Goal: Task Accomplishment & Management: Manage account settings

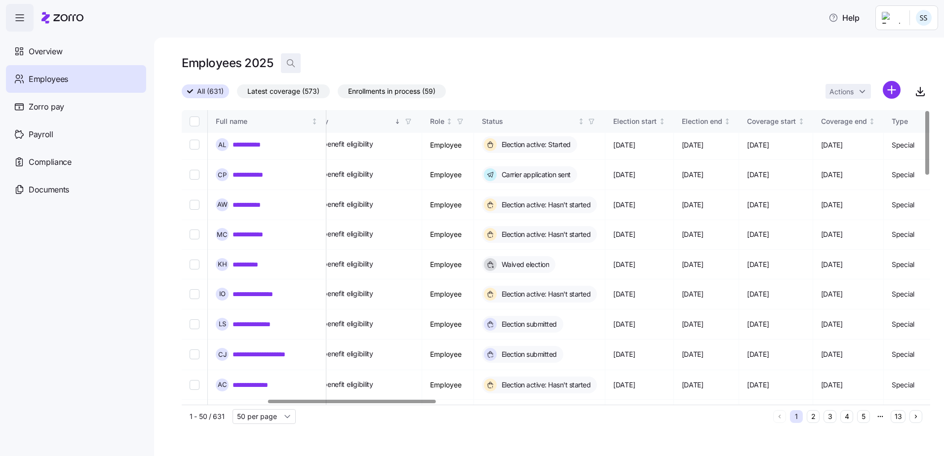
scroll to position [0, 380]
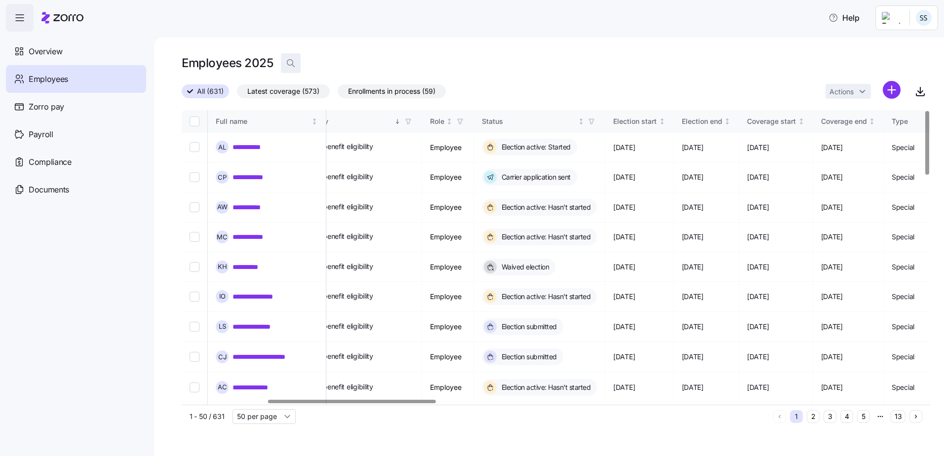
click at [290, 61] on icon "button" at bounding box center [291, 63] width 10 height 10
click at [310, 60] on input at bounding box center [379, 63] width 197 height 16
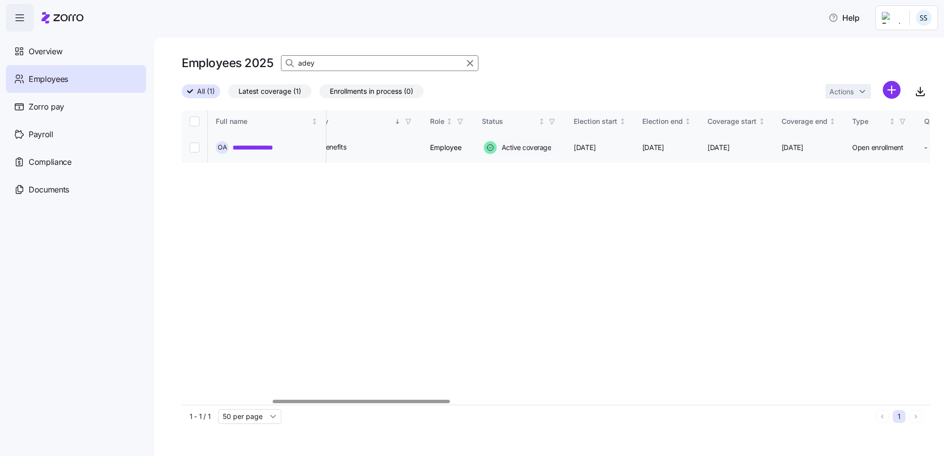
type input "adey"
click at [269, 149] on link "**********" at bounding box center [263, 148] width 61 height 10
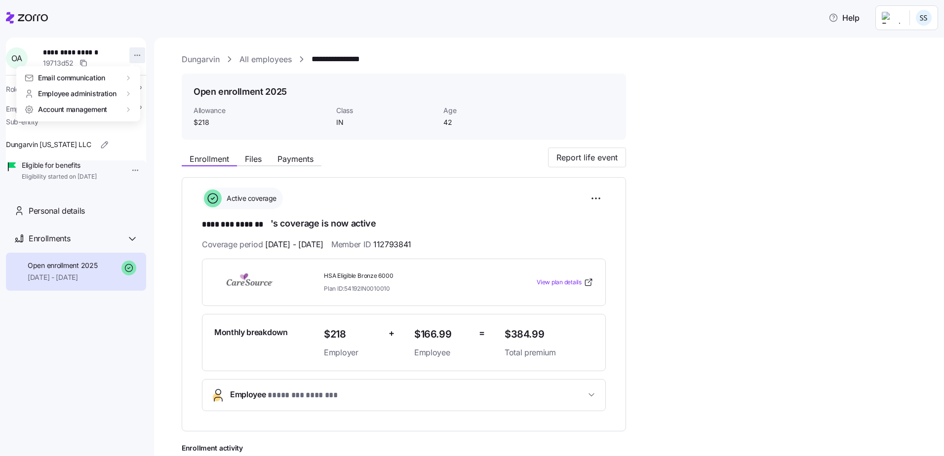
click at [133, 57] on html "**********" at bounding box center [472, 225] width 944 height 450
click at [155, 95] on div "Terminate employee" at bounding box center [177, 94] width 66 height 11
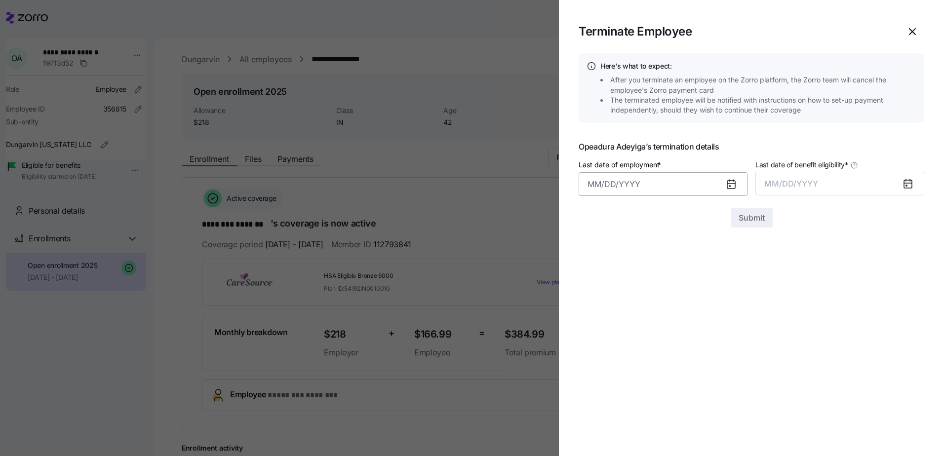
click at [694, 183] on input "Last date of employment *" at bounding box center [663, 184] width 169 height 24
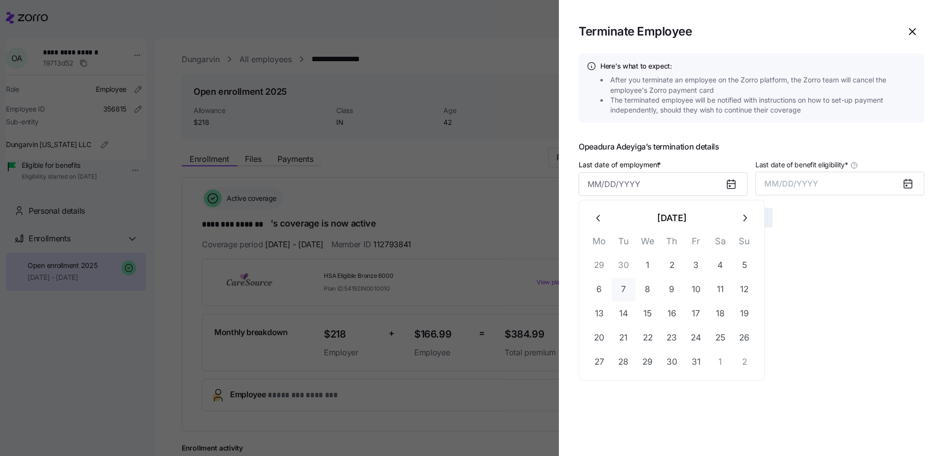
click at [624, 282] on button "7" at bounding box center [624, 290] width 24 height 24
type input "[DATE]"
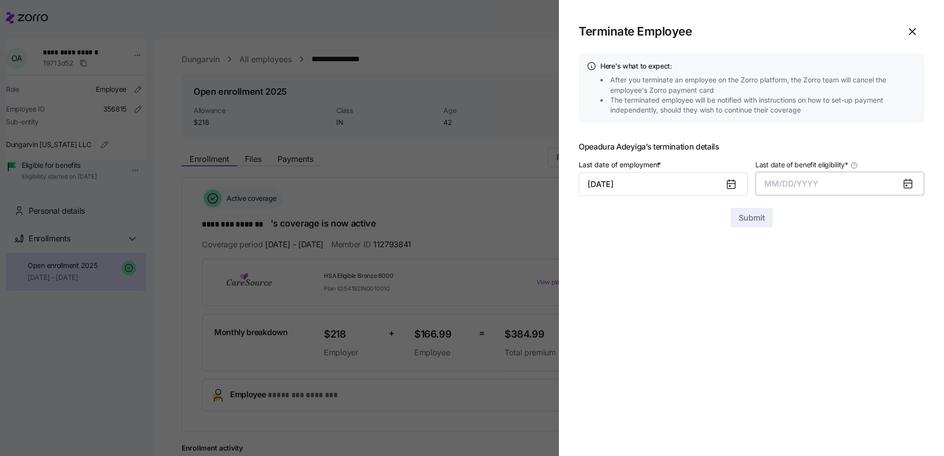
click at [809, 194] on button "MM/DD/YYYY" at bounding box center [839, 184] width 169 height 24
click at [793, 308] on button "Oct" at bounding box center [792, 319] width 56 height 24
click at [760, 238] on section "Terminate Employee Here's what to expect: After you terminate an employee on th…" at bounding box center [751, 228] width 385 height 456
click at [762, 228] on section "Terminate Employee Here's what to expect: After you terminate an employee on th…" at bounding box center [751, 228] width 385 height 456
click at [759, 214] on span "Submit" at bounding box center [752, 218] width 26 height 12
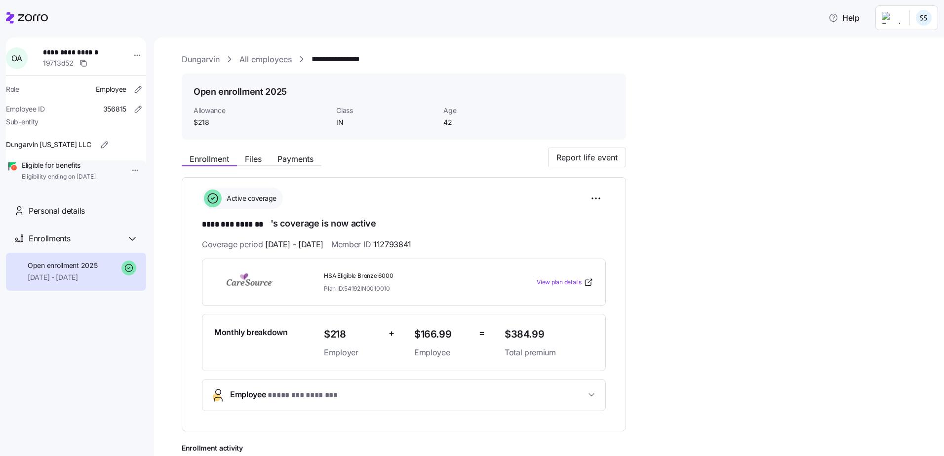
drag, startPoint x: 23, startPoint y: 20, endPoint x: 60, endPoint y: 33, distance: 39.4
click at [23, 20] on icon at bounding box center [27, 18] width 42 height 12
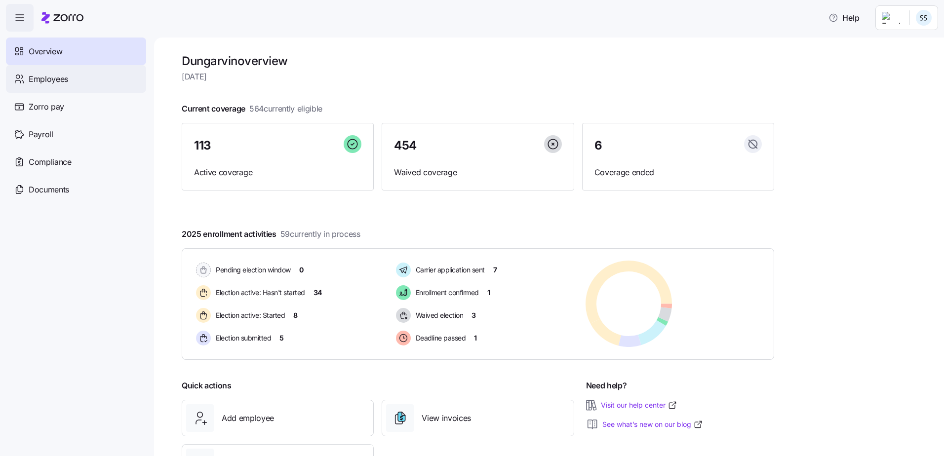
click at [43, 92] on div "Employees" at bounding box center [76, 79] width 140 height 28
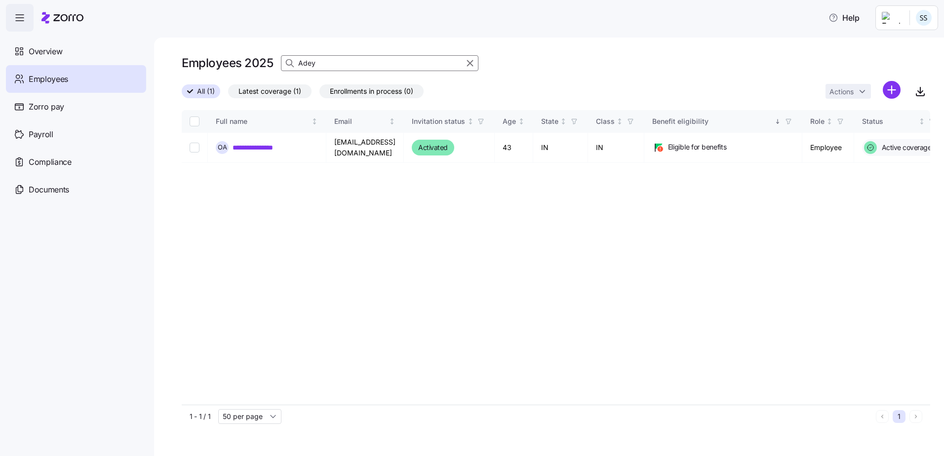
type input "Adey"
drag, startPoint x: 350, startPoint y: 78, endPoint x: 278, endPoint y: 75, distance: 71.7
click at [278, 75] on div "Employees 2025 Adey" at bounding box center [556, 67] width 748 height 28
drag, startPoint x: 322, startPoint y: 62, endPoint x: 130, endPoint y: 47, distance: 192.1
click at [131, 45] on div "**********" at bounding box center [472, 225] width 944 height 450
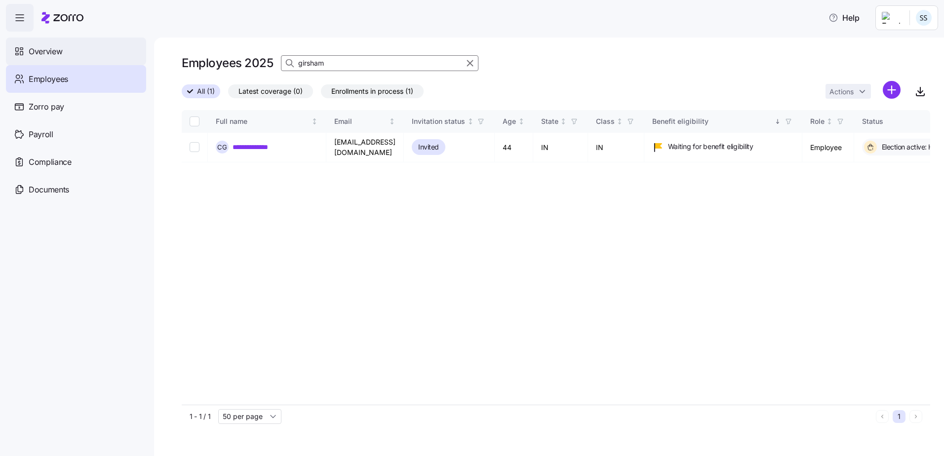
type input "girsham"
click at [270, 142] on link "**********" at bounding box center [259, 147] width 52 height 10
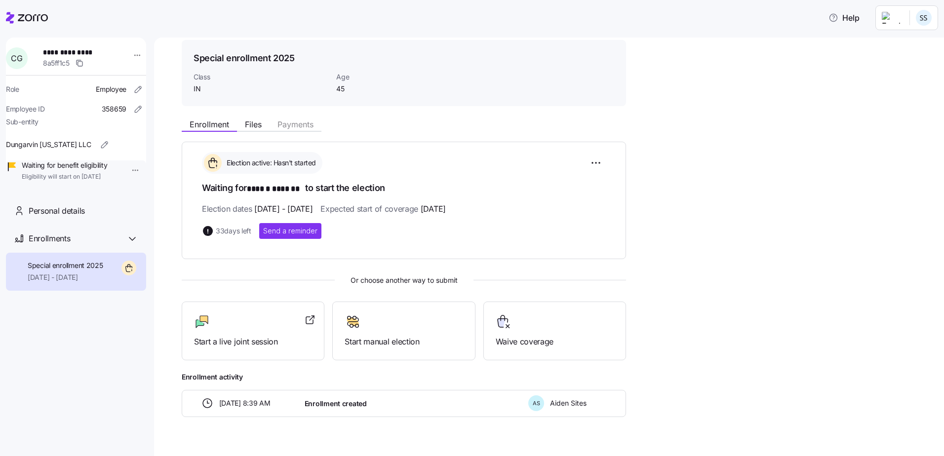
scroll to position [49, 0]
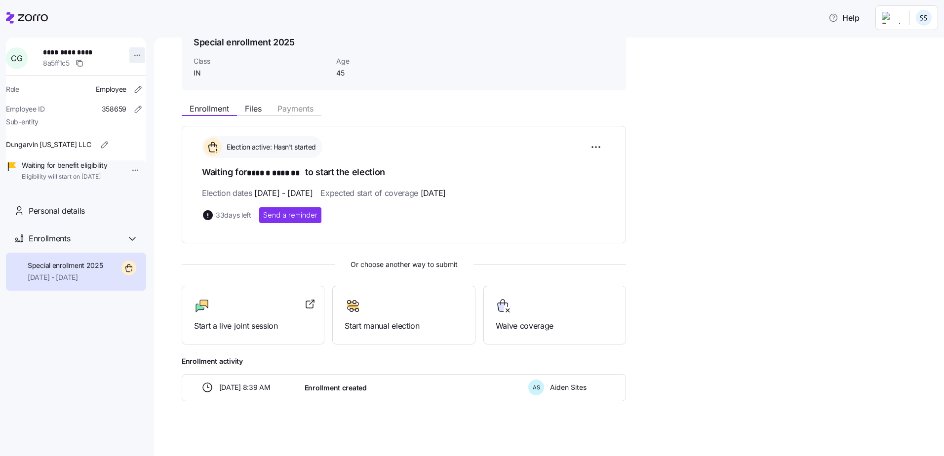
click at [130, 50] on html "**********" at bounding box center [472, 225] width 944 height 450
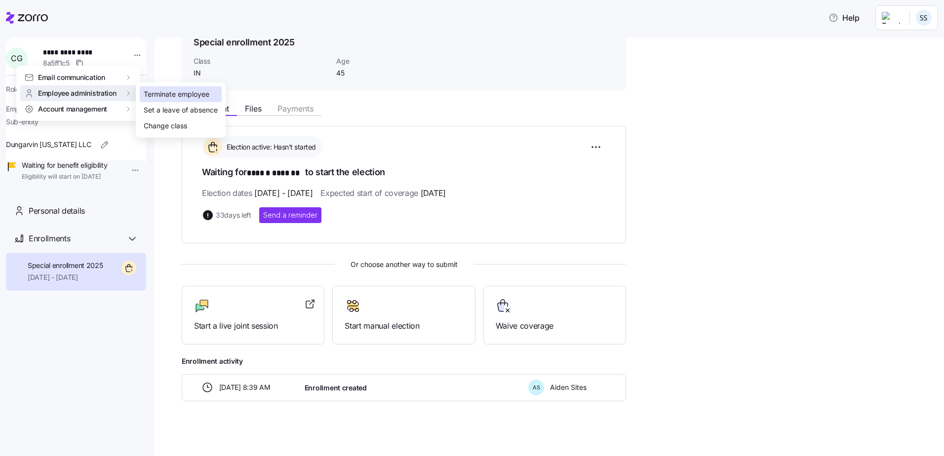
click at [153, 92] on div "Terminate employee" at bounding box center [177, 94] width 66 height 11
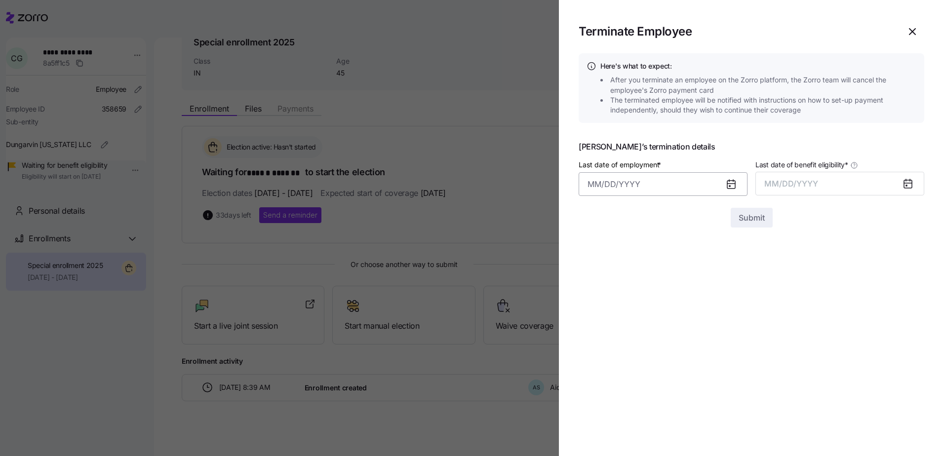
click at [664, 184] on input "Last date of employment *" at bounding box center [663, 184] width 169 height 24
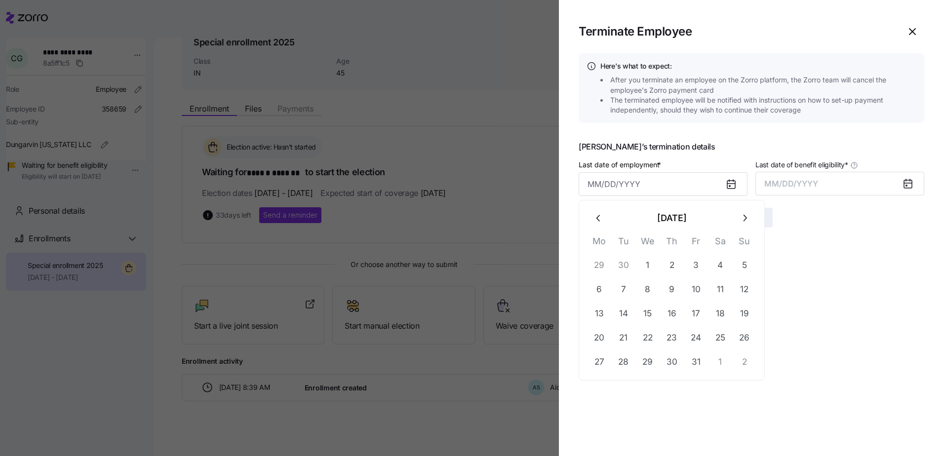
click at [596, 224] on button "button" at bounding box center [599, 218] width 24 height 24
drag, startPoint x: 625, startPoint y: 336, endPoint x: 680, endPoint y: 288, distance: 73.5
click at [625, 336] on button "23" at bounding box center [624, 338] width 24 height 24
type input "[DATE]"
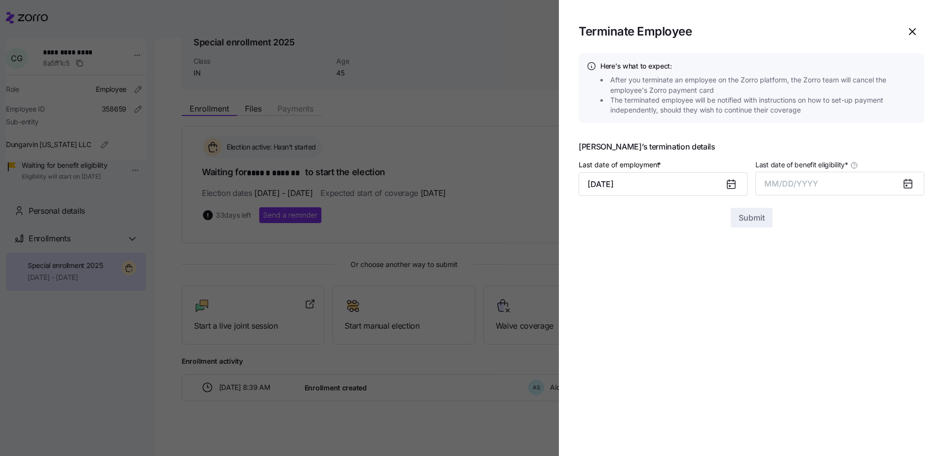
click at [791, 170] on div "Last date of benefit eligibility * MM/DD/YYYY" at bounding box center [839, 176] width 169 height 37
click at [791, 184] on span "MM/DD/YYYY" at bounding box center [791, 184] width 54 height 10
drag, startPoint x: 787, startPoint y: 314, endPoint x: 769, endPoint y: 274, distance: 44.2
click at [787, 315] on button "Oct" at bounding box center [792, 319] width 56 height 24
click at [733, 207] on div at bounding box center [752, 202] width 346 height 12
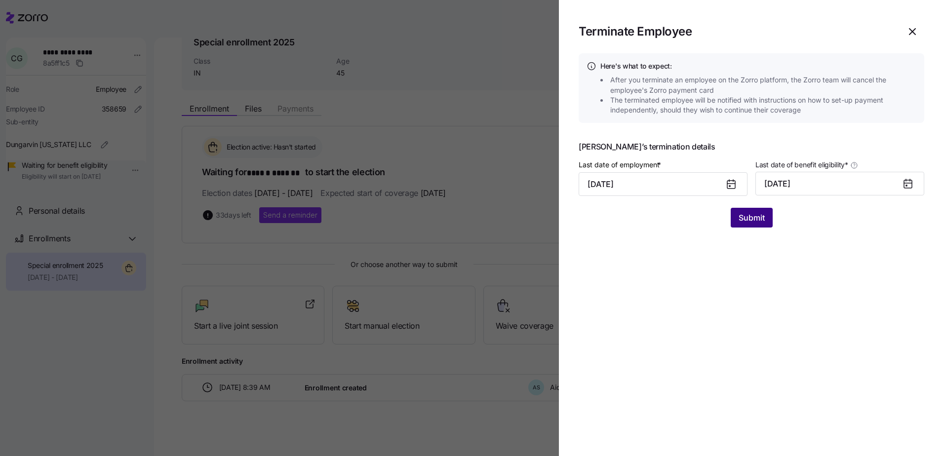
click at [746, 219] on span "Submit" at bounding box center [752, 218] width 26 height 12
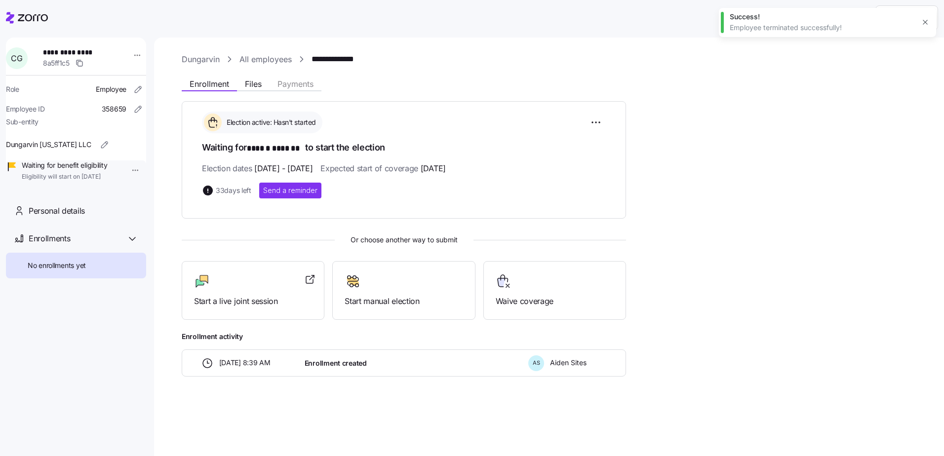
scroll to position [0, 0]
drag, startPoint x: 28, startPoint y: 16, endPoint x: 49, endPoint y: 40, distance: 32.2
click at [28, 16] on icon at bounding box center [27, 18] width 42 height 12
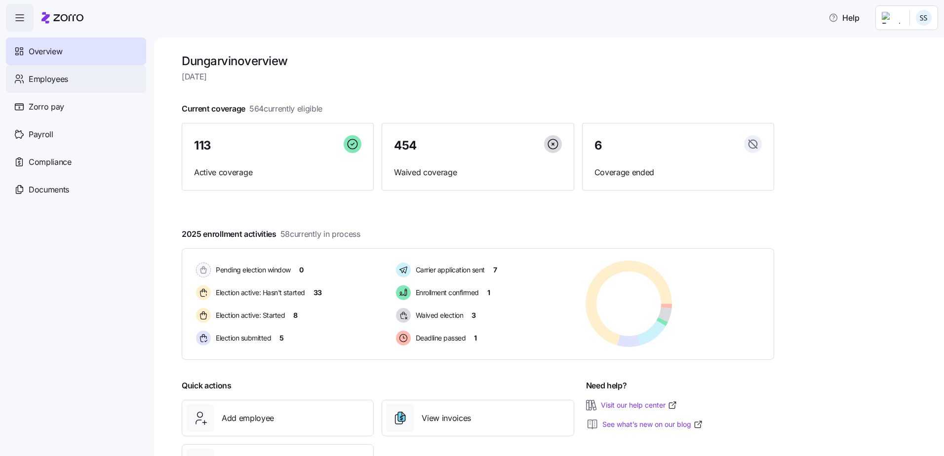
click at [53, 74] on span "Employees" at bounding box center [48, 79] width 39 height 12
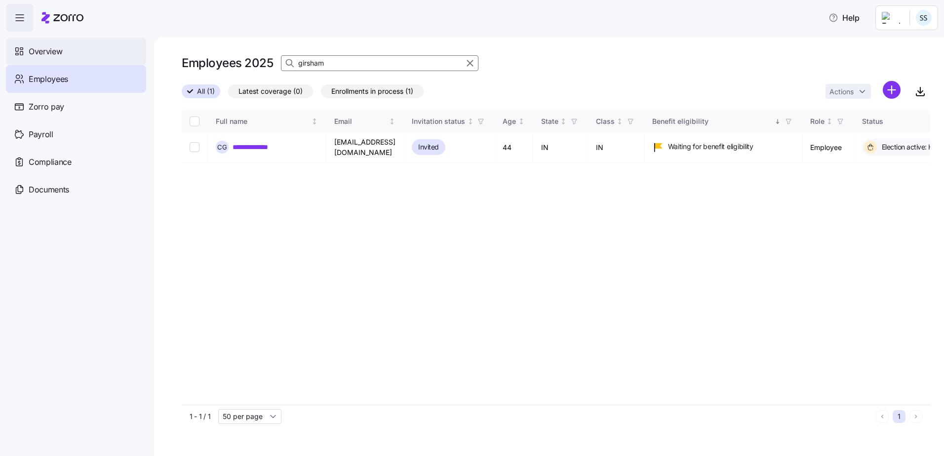
drag, startPoint x: 319, startPoint y: 66, endPoint x: 81, endPoint y: 55, distance: 238.2
click at [17, 48] on div "**********" at bounding box center [472, 225] width 944 height 450
drag, startPoint x: 341, startPoint y: 61, endPoint x: 84, endPoint y: 55, distance: 256.8
click at [85, 54] on div "**********" at bounding box center [472, 225] width 944 height 450
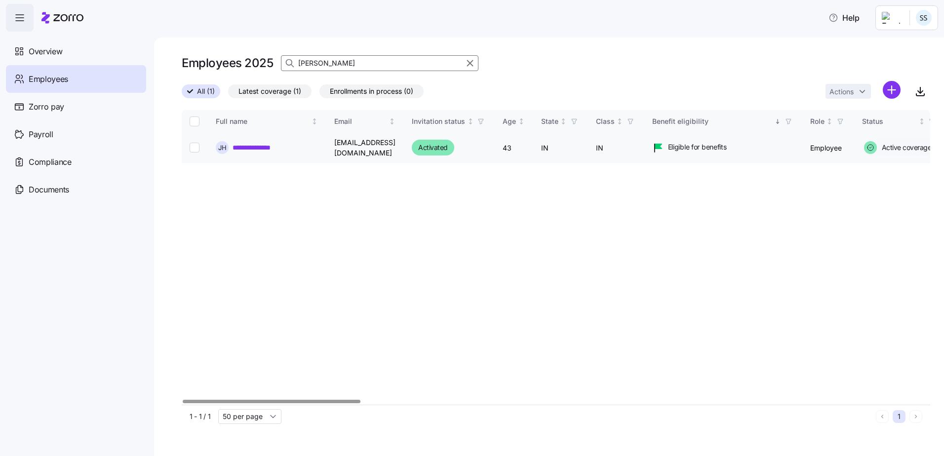
type input "[PERSON_NAME]"
click at [245, 150] on link "**********" at bounding box center [258, 148] width 51 height 10
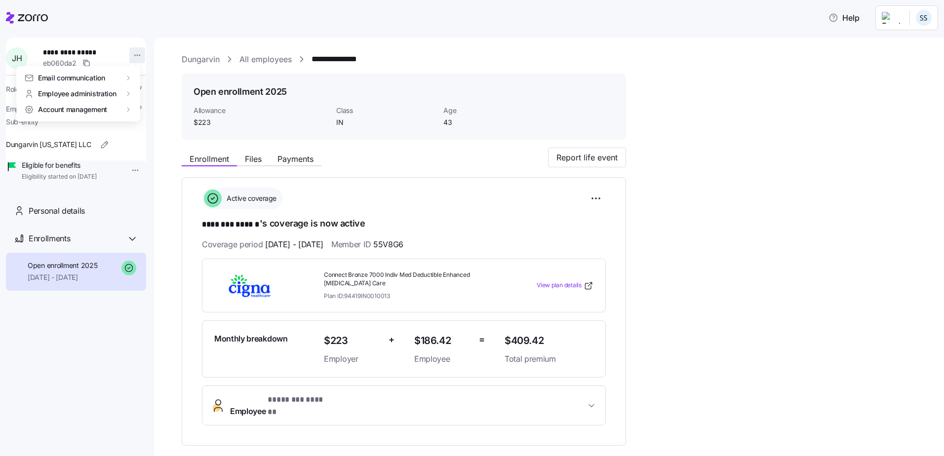
click at [127, 62] on html "**********" at bounding box center [472, 225] width 944 height 450
drag, startPoint x: 116, startPoint y: 78, endPoint x: 156, endPoint y: 93, distance: 42.5
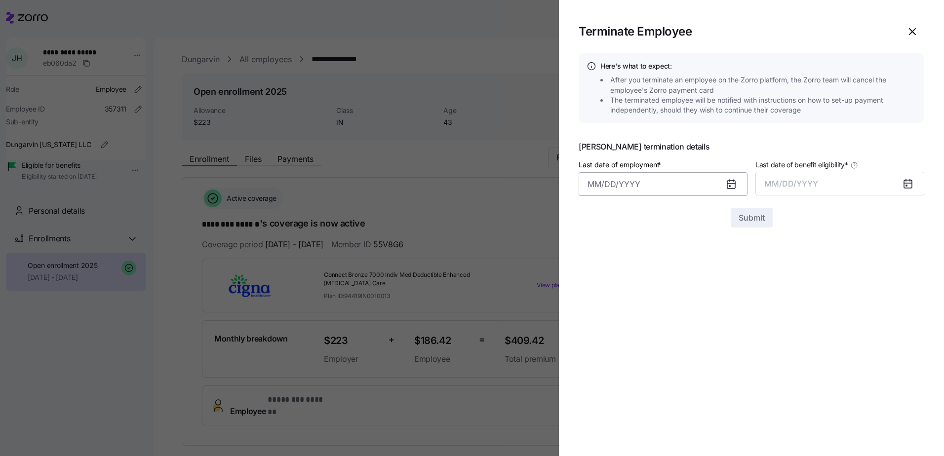
click at [627, 189] on input "Last date of employment *" at bounding box center [663, 184] width 169 height 24
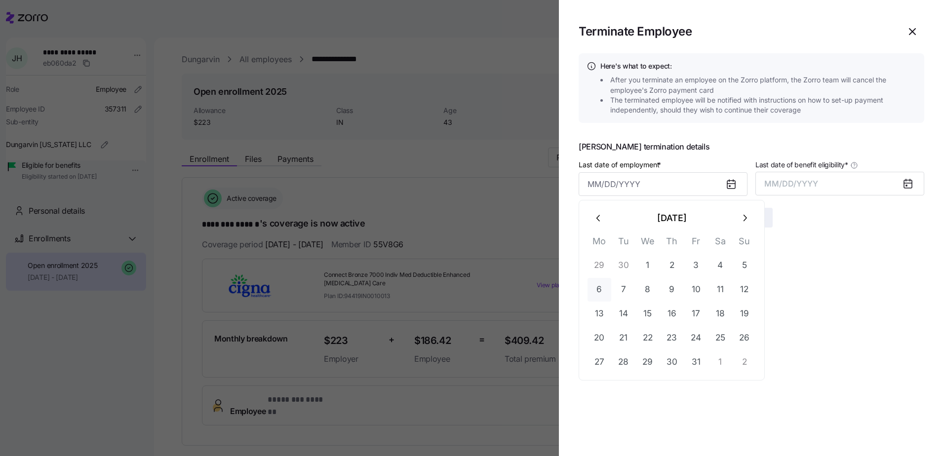
click at [595, 287] on button "6" at bounding box center [600, 290] width 24 height 24
type input "[DATE]"
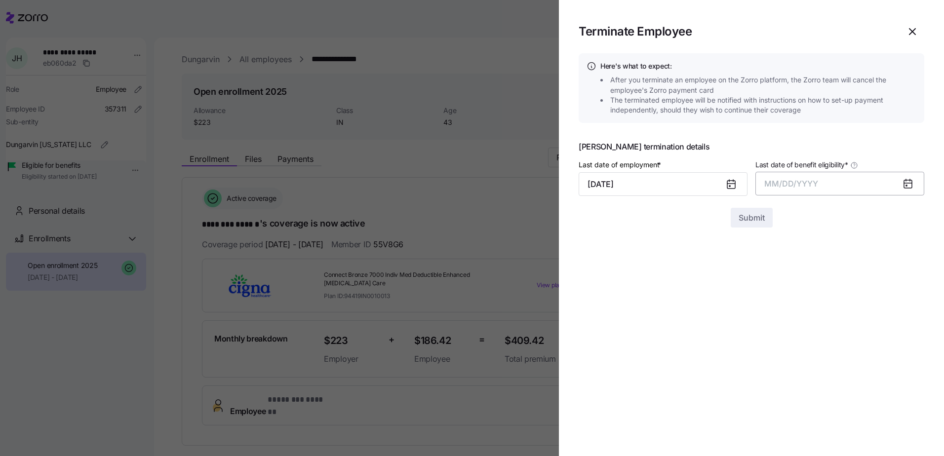
click at [821, 183] on button "MM/DD/YYYY" at bounding box center [839, 184] width 169 height 24
click at [793, 317] on button "Oct" at bounding box center [792, 319] width 56 height 24
click at [759, 208] on div "Submit" at bounding box center [752, 218] width 346 height 20
click at [748, 215] on span "Submit" at bounding box center [752, 218] width 26 height 12
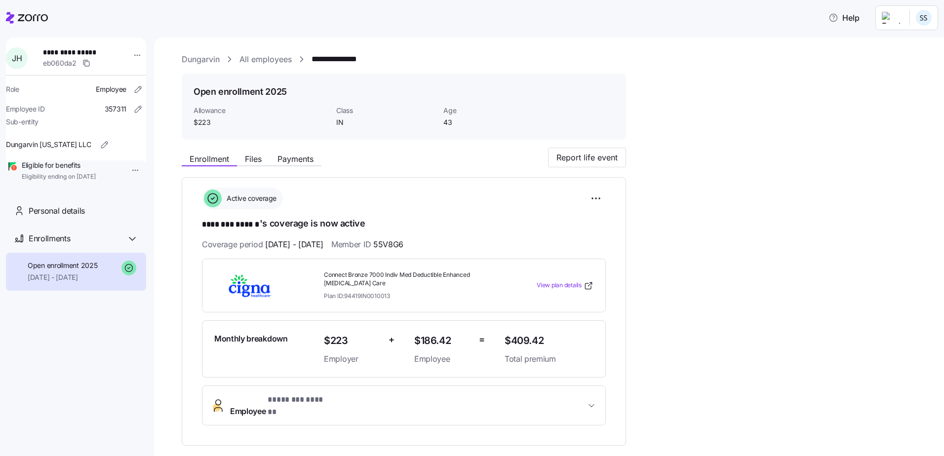
click at [36, 16] on icon at bounding box center [27, 18] width 42 height 12
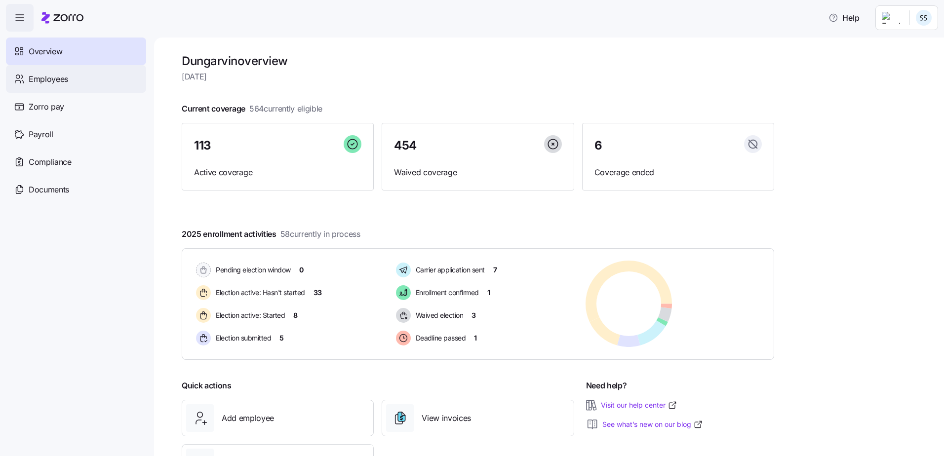
click at [52, 83] on span "Employees" at bounding box center [48, 79] width 39 height 12
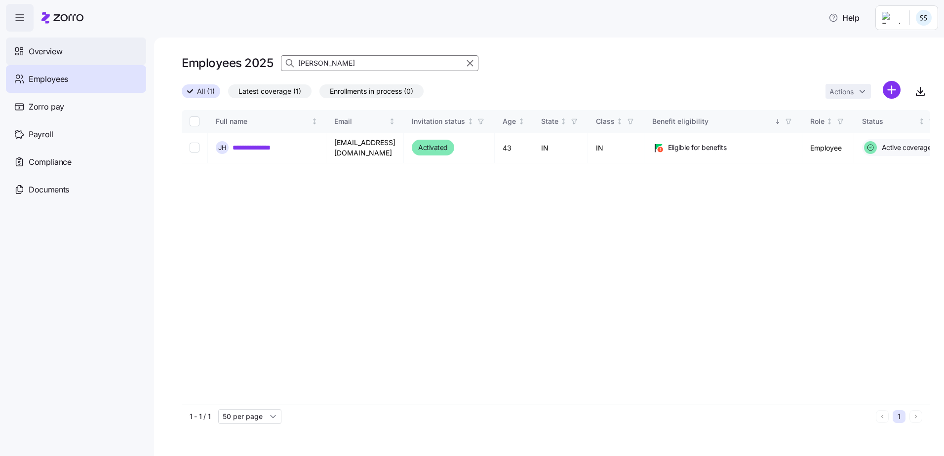
click at [42, 49] on div "**********" at bounding box center [472, 225] width 944 height 450
drag, startPoint x: 341, startPoint y: 64, endPoint x: 84, endPoint y: 55, distance: 256.4
click at [170, 48] on div "**********" at bounding box center [549, 247] width 790 height 419
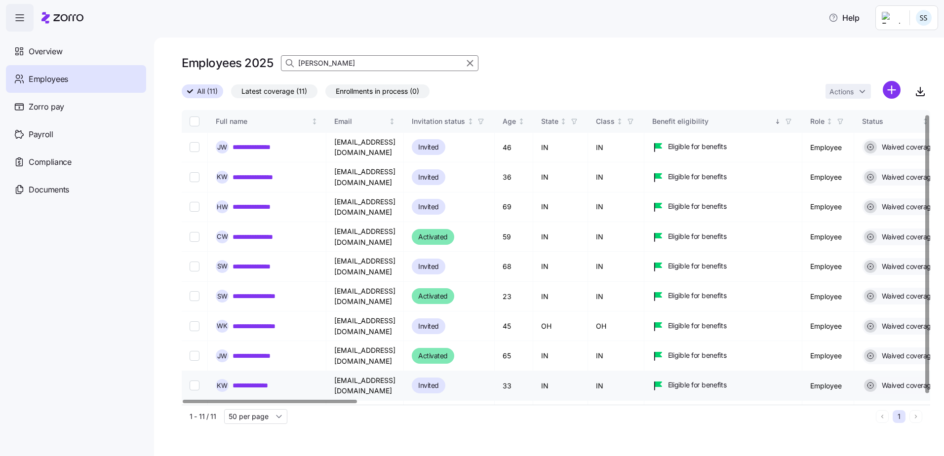
scroll to position [9, 0]
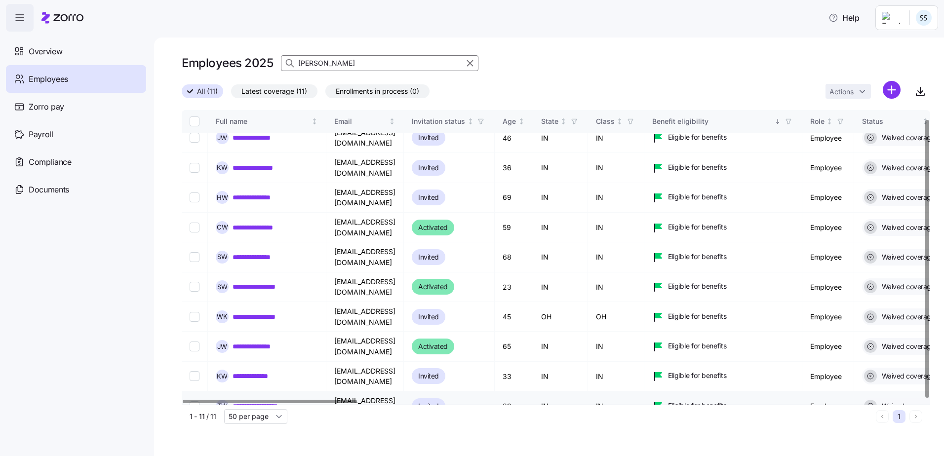
type input "[PERSON_NAME]"
click at [269, 401] on link "**********" at bounding box center [262, 406] width 59 height 10
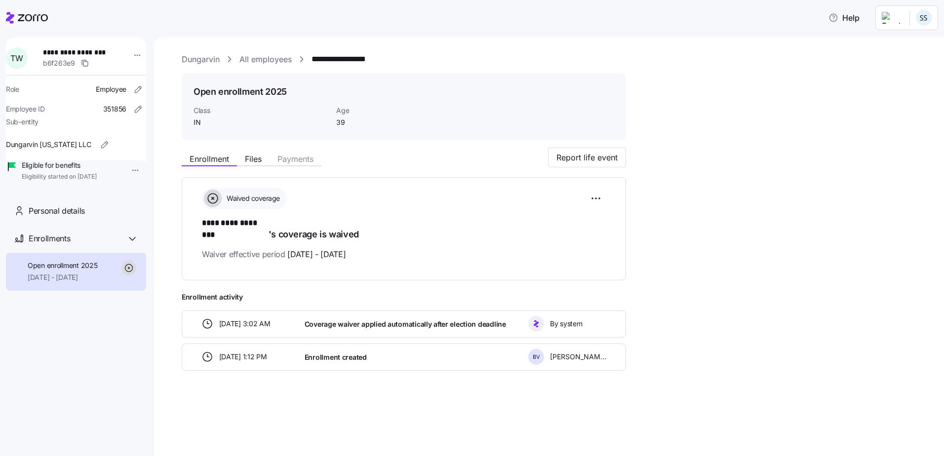
click at [143, 57] on div "**********" at bounding box center [76, 113] width 140 height 150
click at [130, 55] on html "**********" at bounding box center [472, 225] width 944 height 450
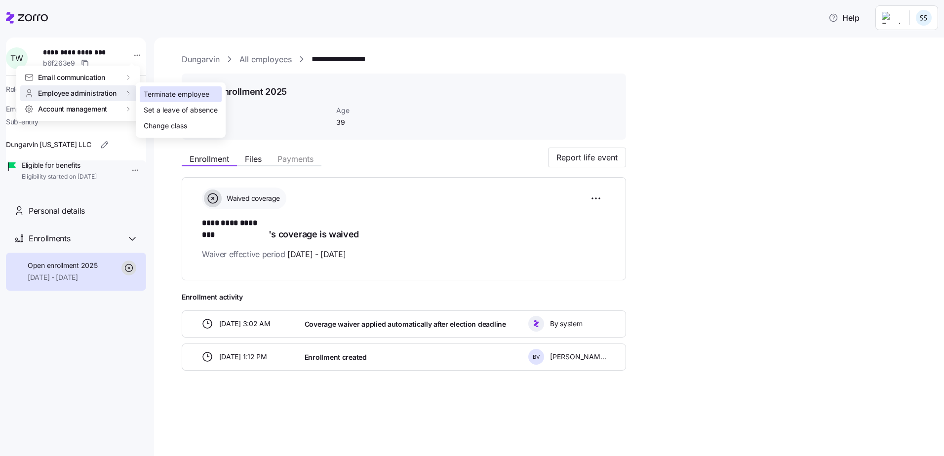
click at [193, 91] on div "Terminate employee" at bounding box center [177, 94] width 66 height 11
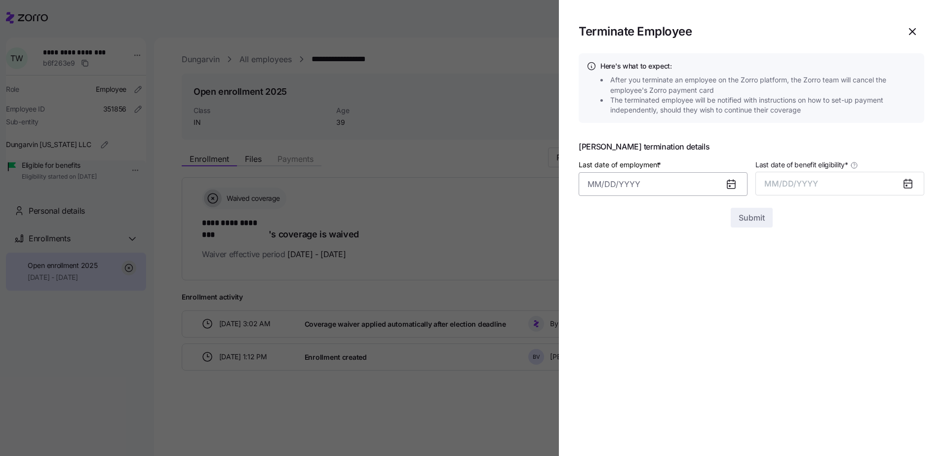
click at [660, 180] on input "Last date of employment *" at bounding box center [663, 184] width 169 height 24
drag, startPoint x: 650, startPoint y: 172, endPoint x: 647, endPoint y: 182, distance: 10.3
click at [647, 182] on div "Last date of employment *" at bounding box center [663, 177] width 169 height 38
click at [647, 182] on input "Last date of employment *" at bounding box center [663, 184] width 169 height 24
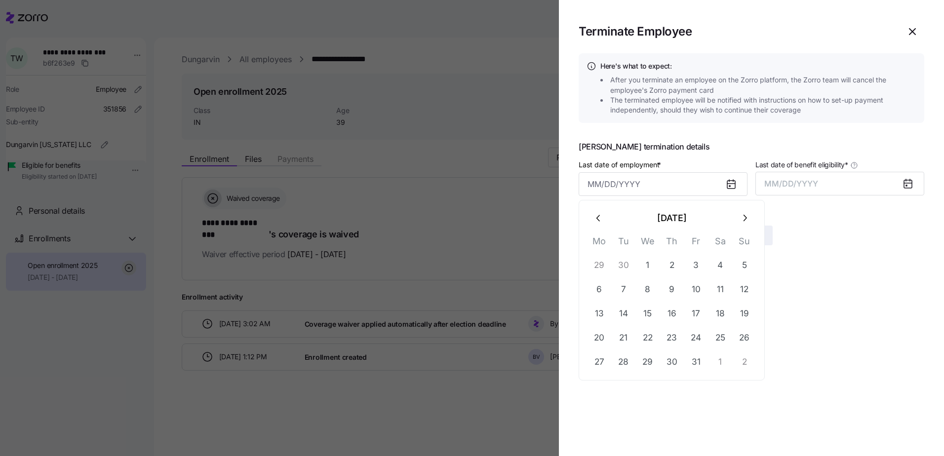
click at [597, 218] on icon "button" at bounding box center [597, 218] width 3 height 6
click at [626, 339] on button "23" at bounding box center [624, 338] width 24 height 24
type input "[DATE]"
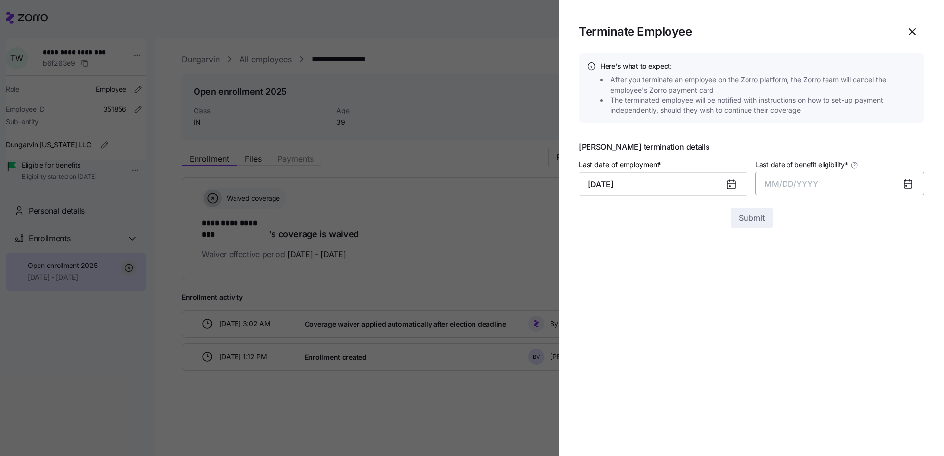
click at [812, 184] on span "MM/DD/YYYY" at bounding box center [791, 184] width 54 height 10
click at [791, 313] on button "Oct" at bounding box center [792, 319] width 56 height 24
drag, startPoint x: 753, startPoint y: 236, endPoint x: 750, endPoint y: 232, distance: 5.3
click at [751, 234] on section "Terminate Employee Here's what to expect: After you terminate an employee on th…" at bounding box center [751, 228] width 385 height 456
click at [748, 219] on span "Submit" at bounding box center [752, 218] width 26 height 12
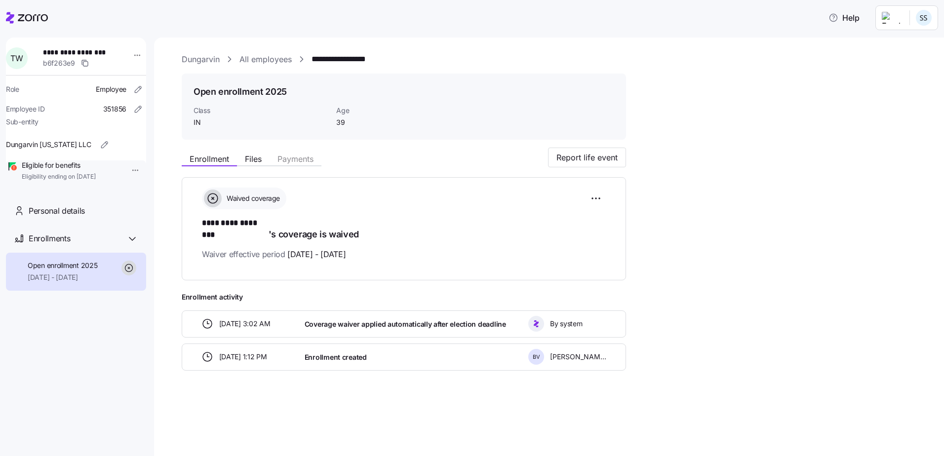
drag, startPoint x: 37, startPoint y: 20, endPoint x: 87, endPoint y: 44, distance: 56.3
click at [37, 20] on icon at bounding box center [27, 18] width 42 height 12
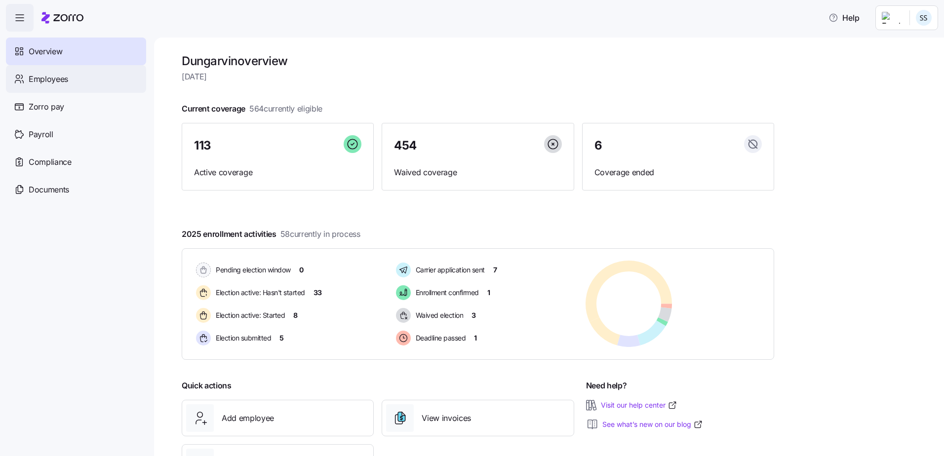
click at [101, 77] on div "Employees" at bounding box center [76, 79] width 140 height 28
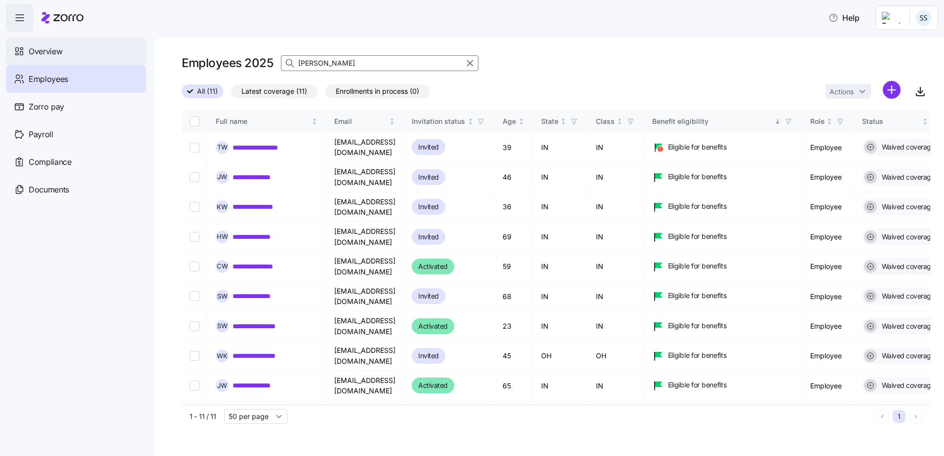
drag, startPoint x: 87, startPoint y: 37, endPoint x: 31, endPoint y: 44, distance: 56.8
click at [43, 37] on div "**********" at bounding box center [472, 225] width 944 height 450
type input "lamb"
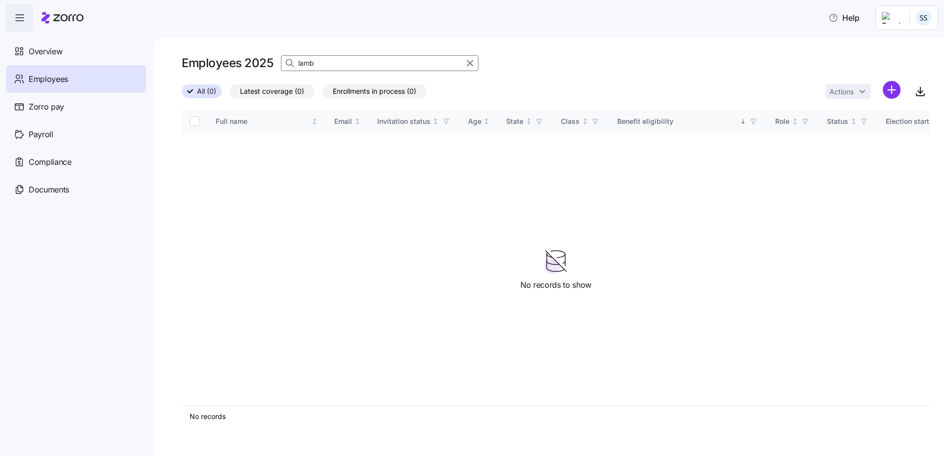
drag, startPoint x: 317, startPoint y: 65, endPoint x: 170, endPoint y: 40, distance: 148.7
click at [223, 47] on div "Employees 2025 lamb All (0) Latest coverage (0) Enrollments in process (0) Acti…" at bounding box center [549, 247] width 790 height 419
